Goal: Transaction & Acquisition: Download file/media

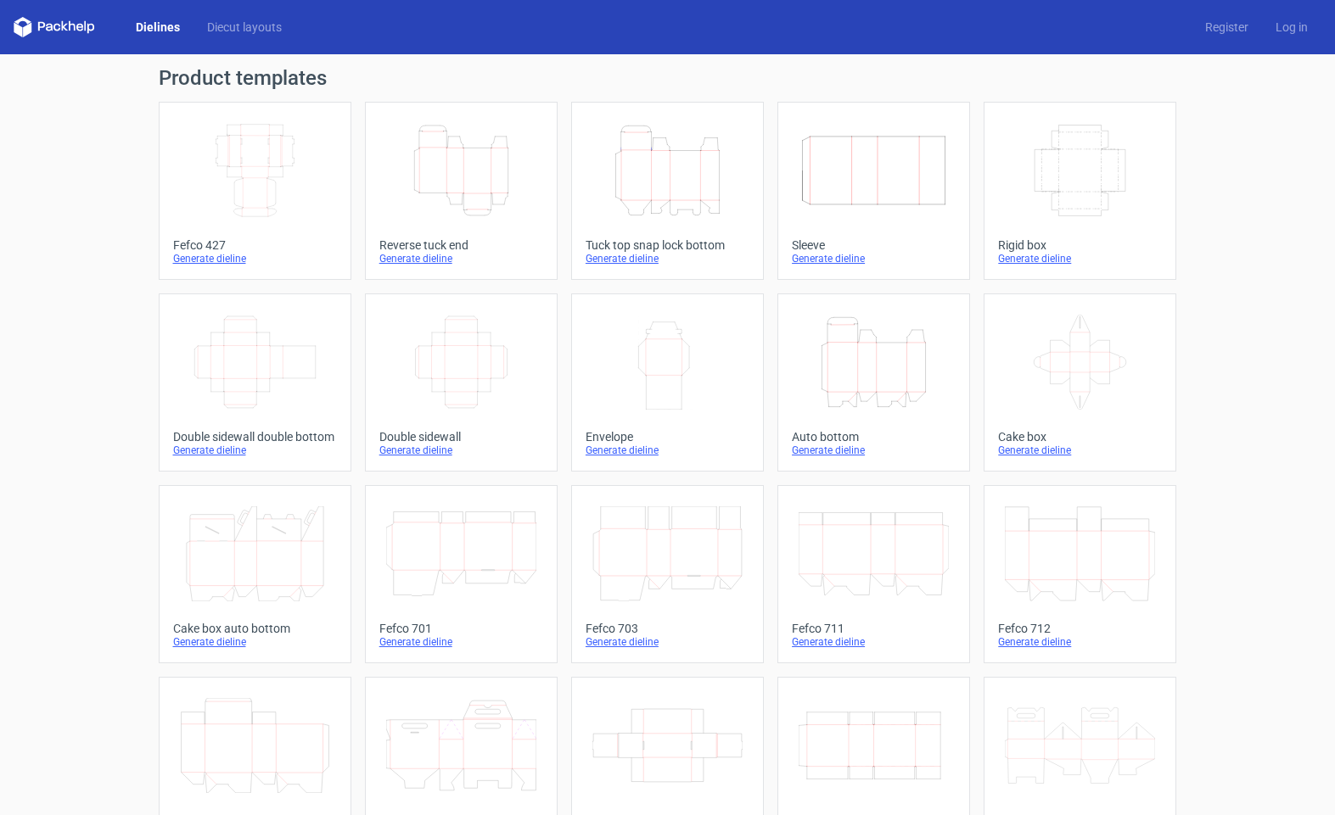
click at [875, 386] on icon "Height Depth Width" at bounding box center [873, 362] width 150 height 95
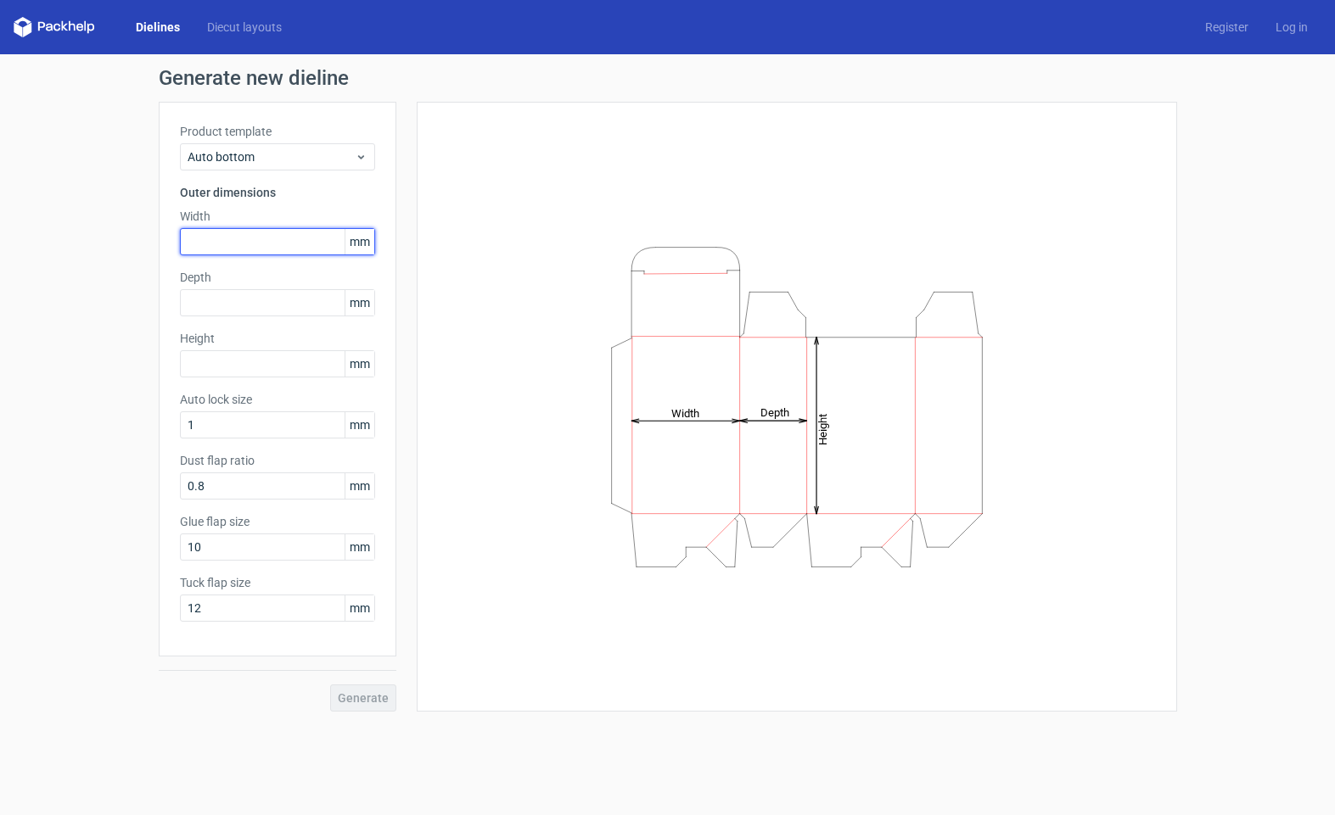
click at [260, 246] on input "text" at bounding box center [277, 241] width 195 height 27
type input "60"
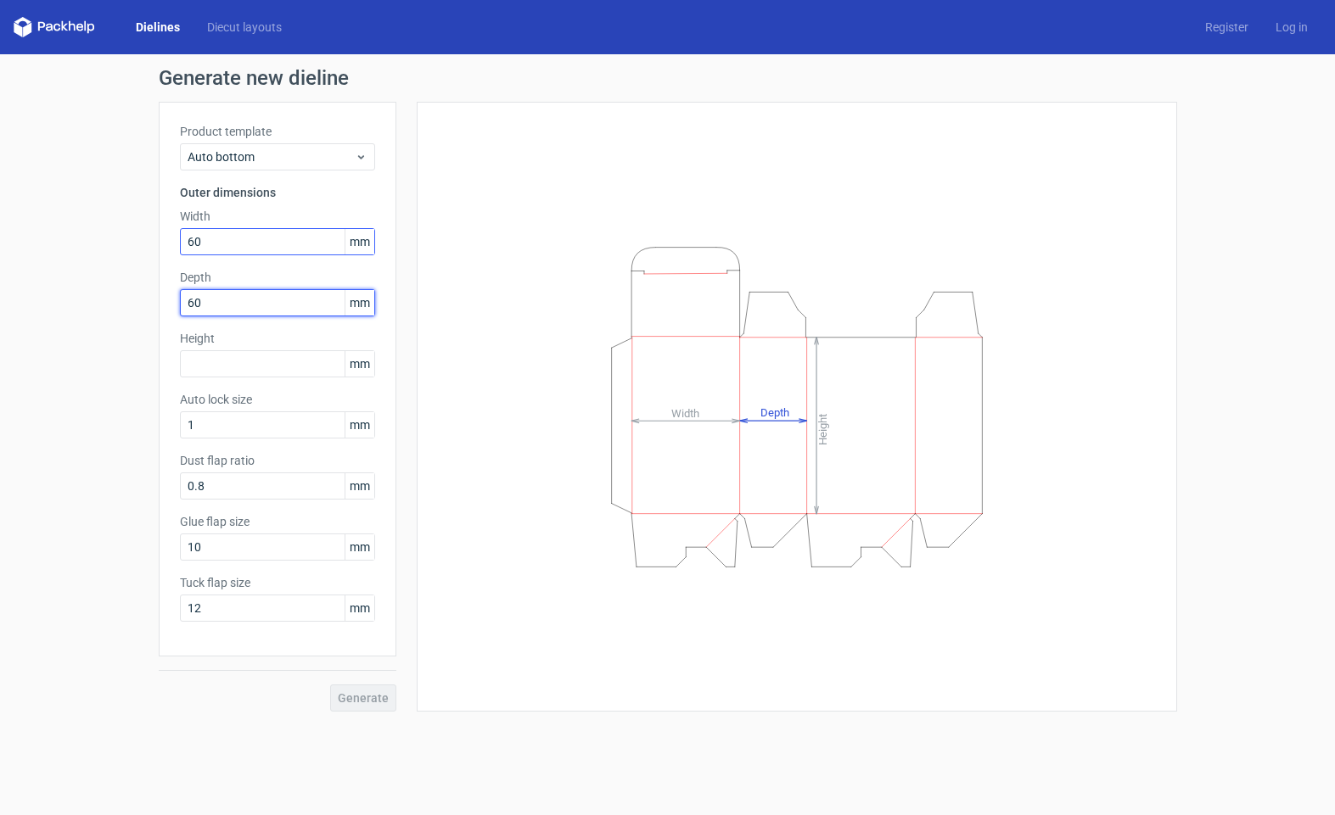
type input "60"
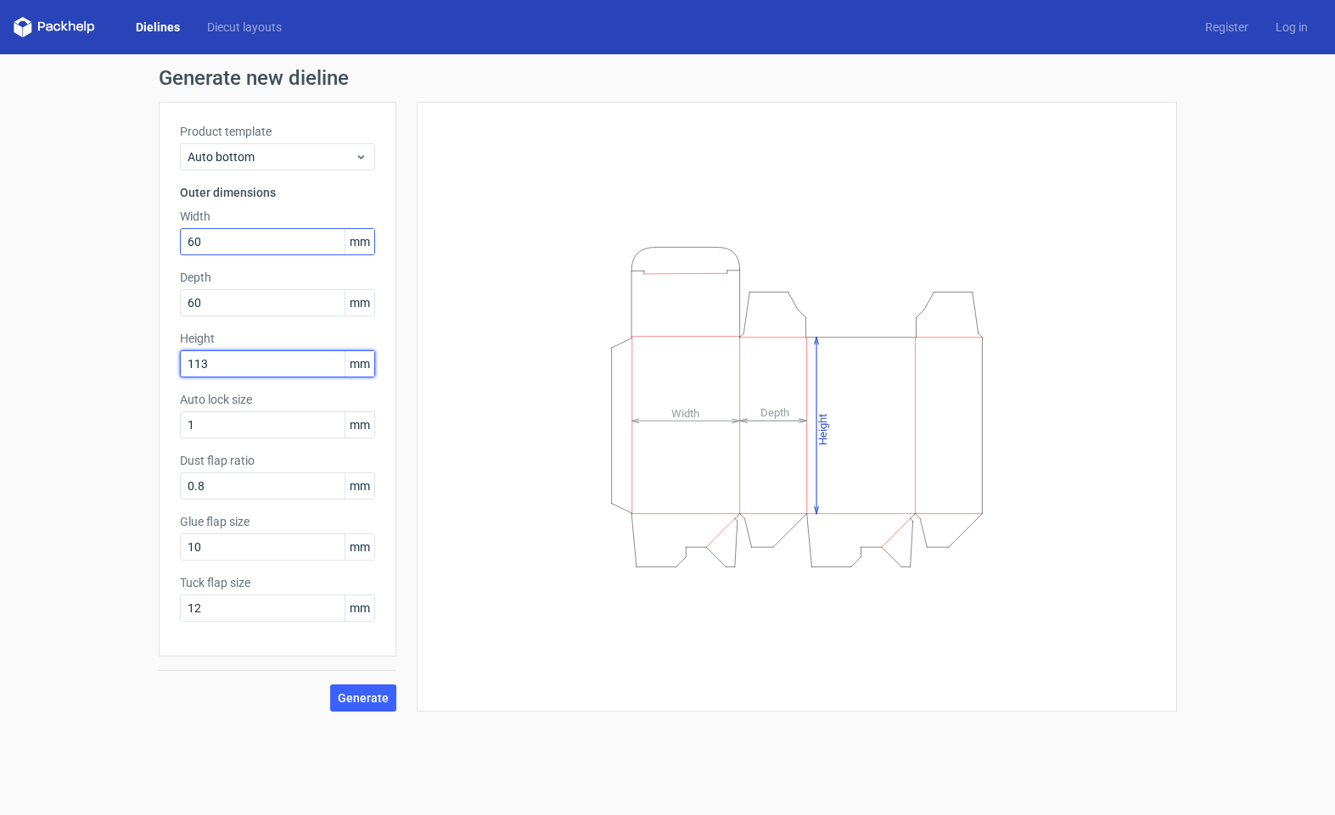
type input "113"
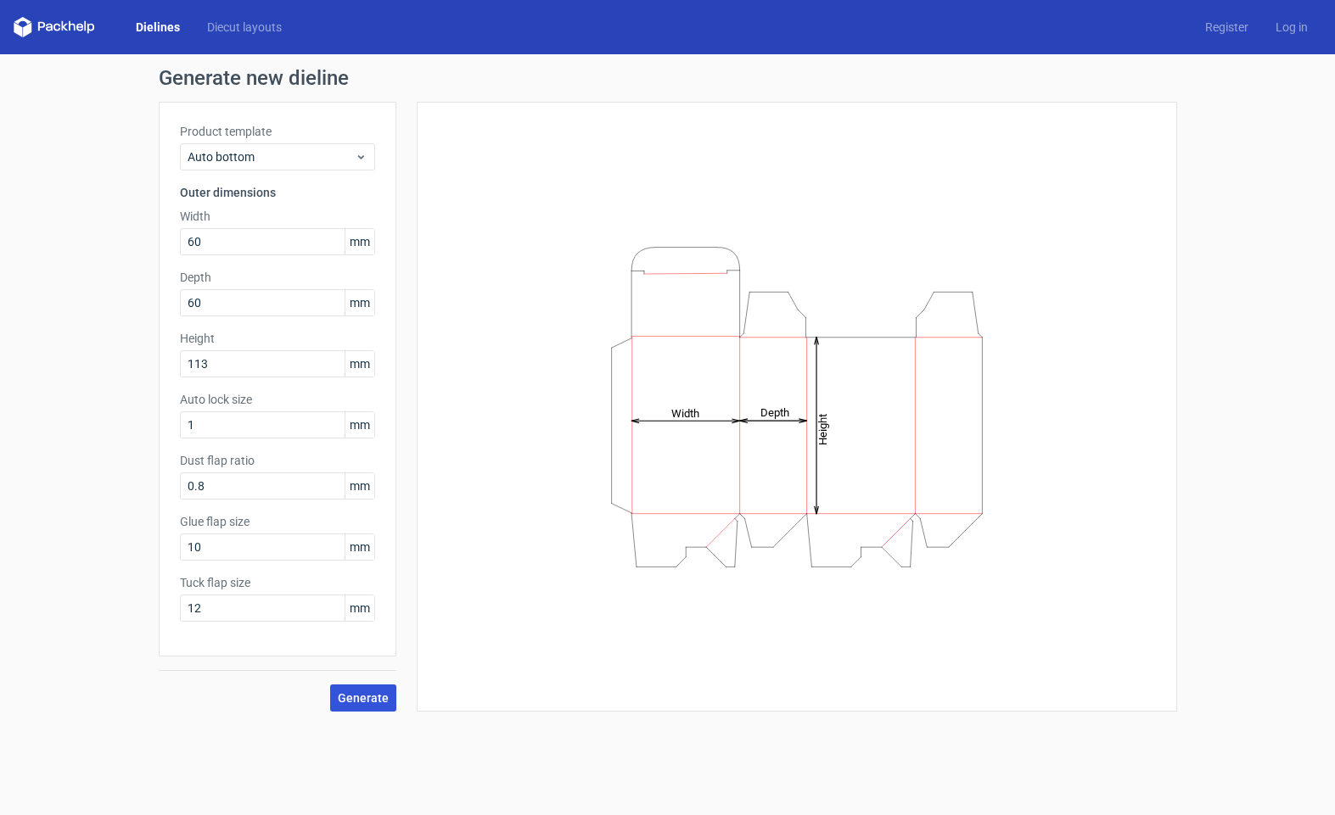
click at [362, 692] on span "Generate" at bounding box center [363, 698] width 51 height 12
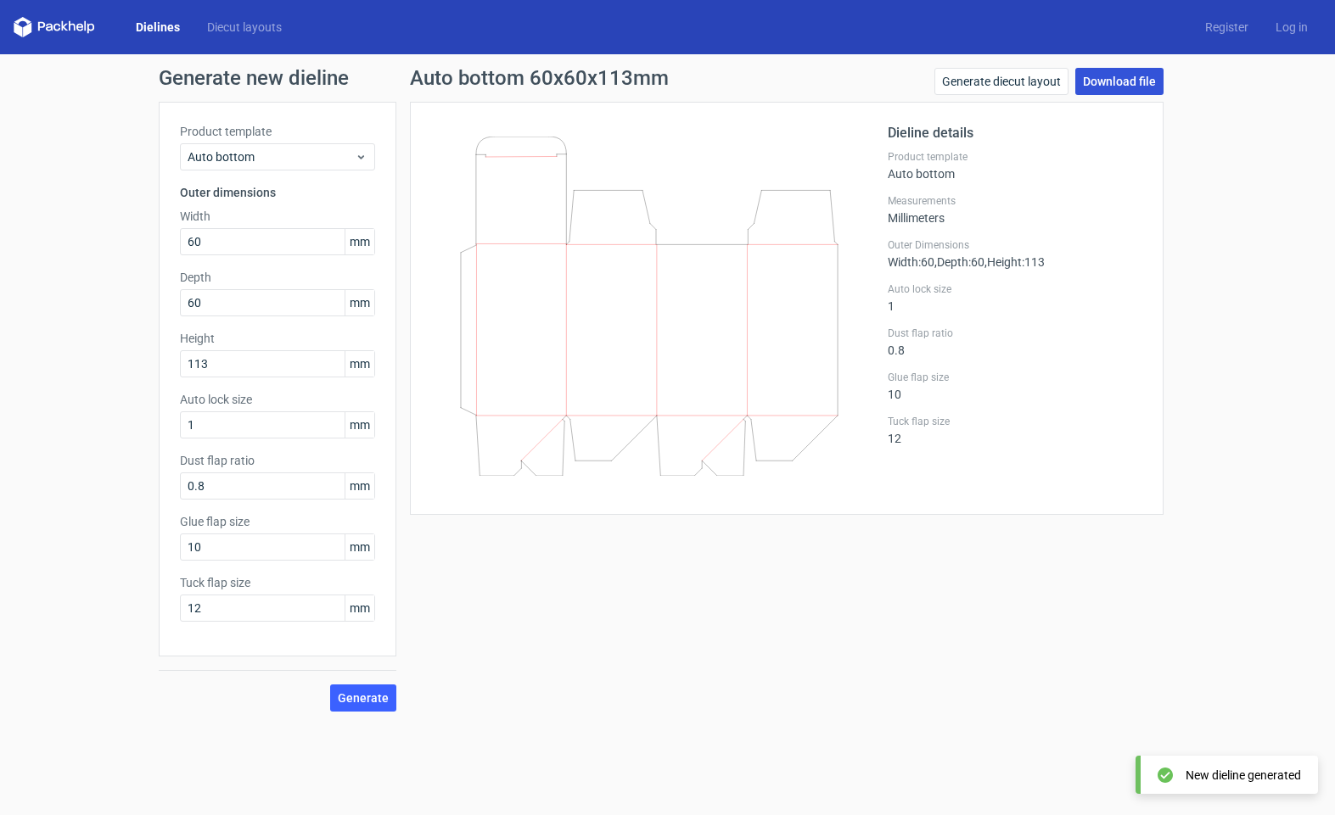
click at [1145, 74] on link "Download file" at bounding box center [1119, 81] width 88 height 27
